Goal: Task Accomplishment & Management: Manage account settings

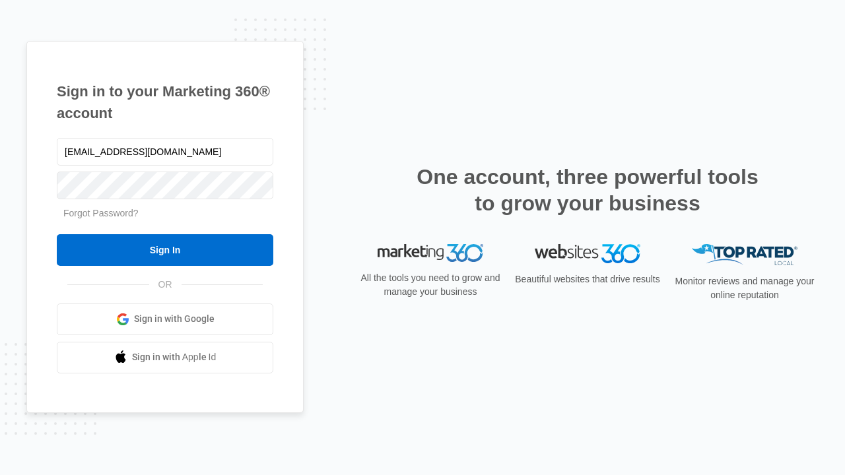
type input "dankie614@gmail.com"
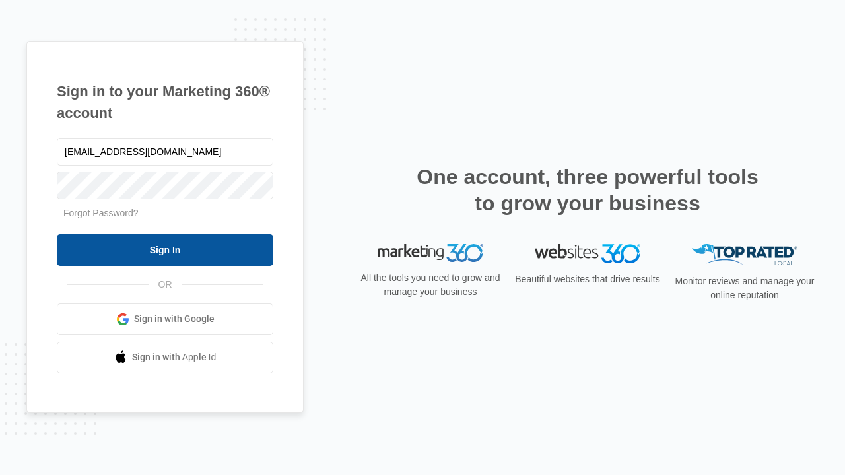
click at [165, 249] on input "Sign In" at bounding box center [165, 250] width 216 height 32
